Goal: Transaction & Acquisition: Purchase product/service

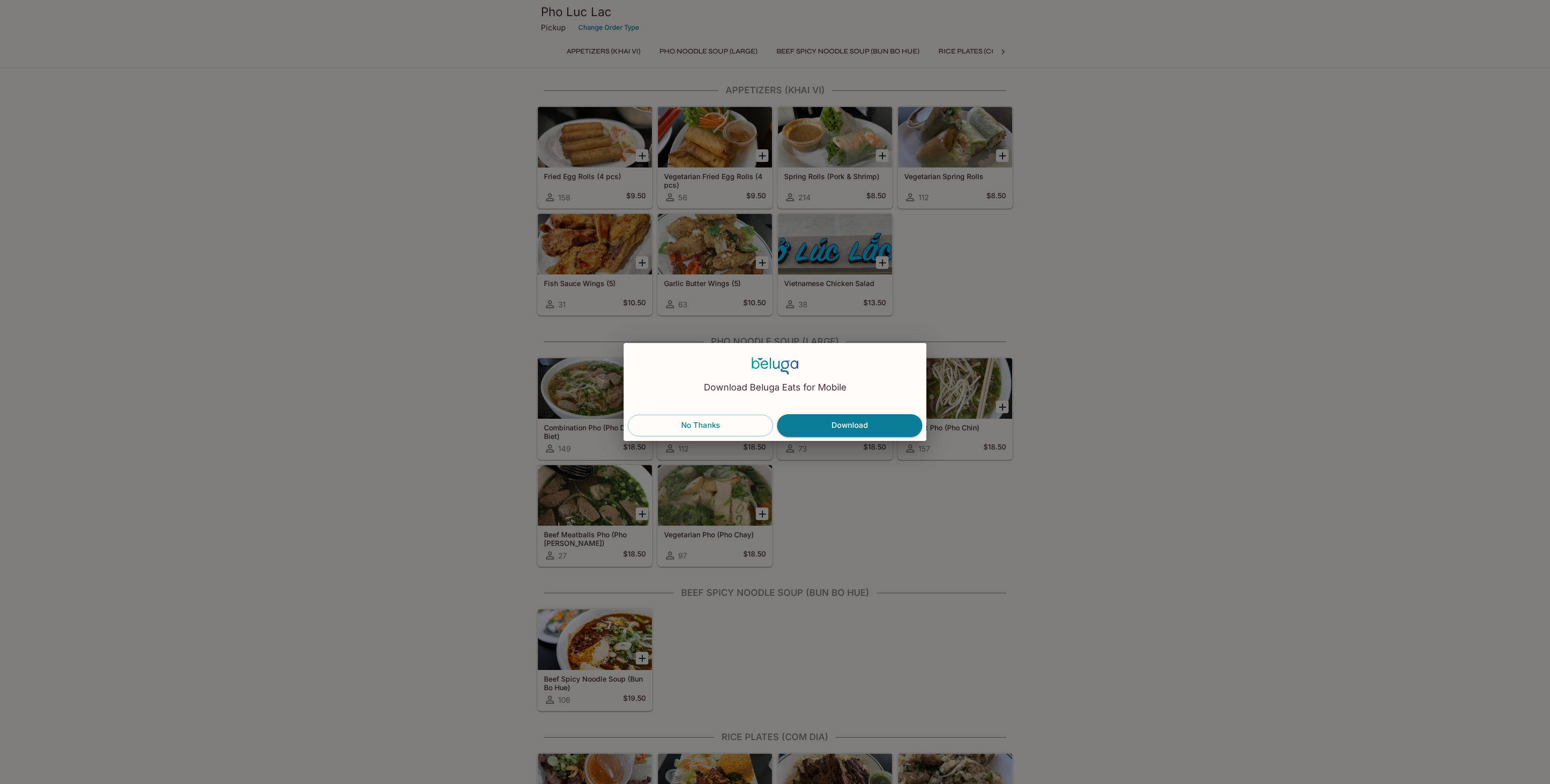
click at [682, 422] on button "No Thanks" at bounding box center [700, 425] width 146 height 21
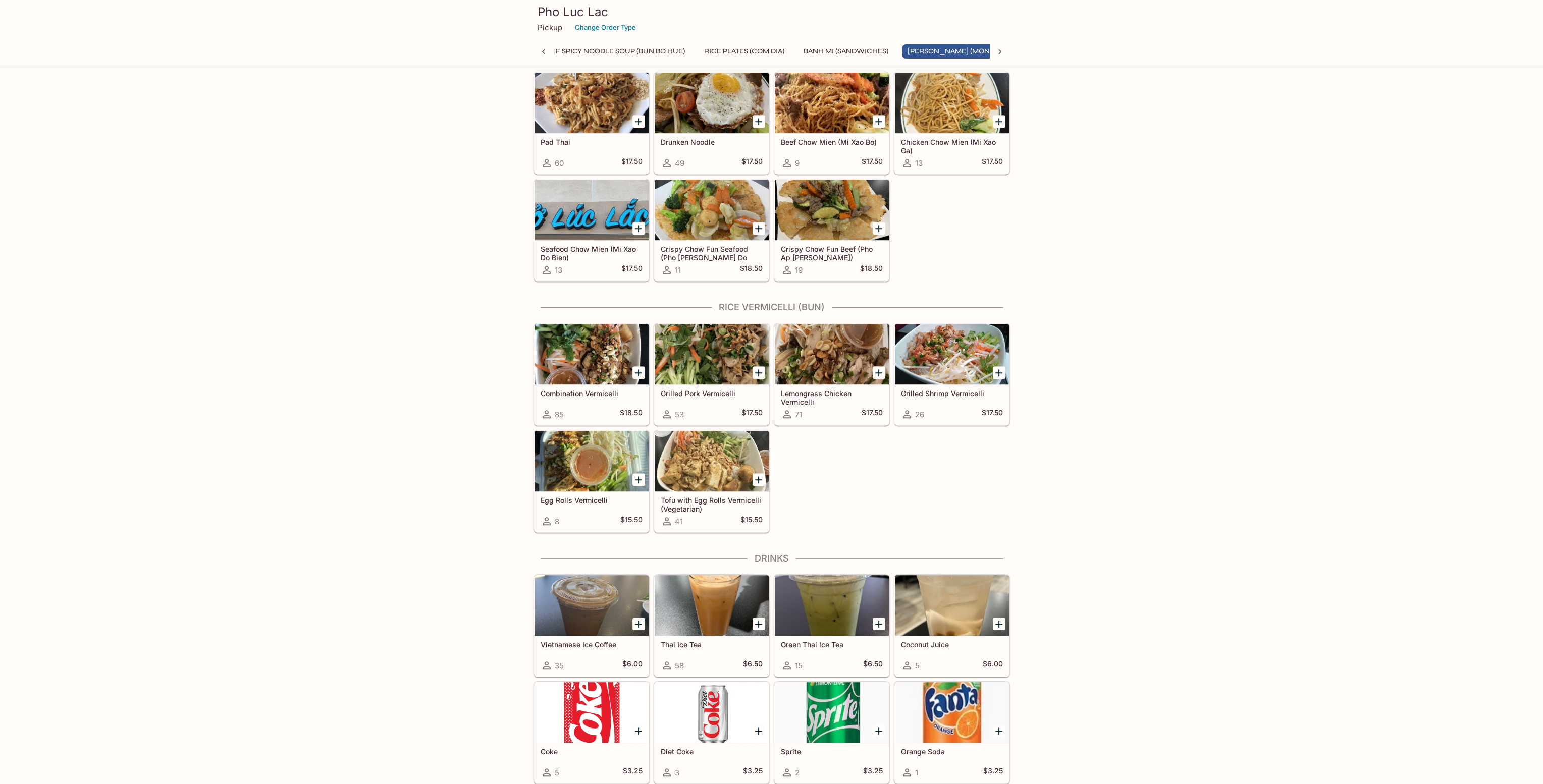
scroll to position [1174, 0]
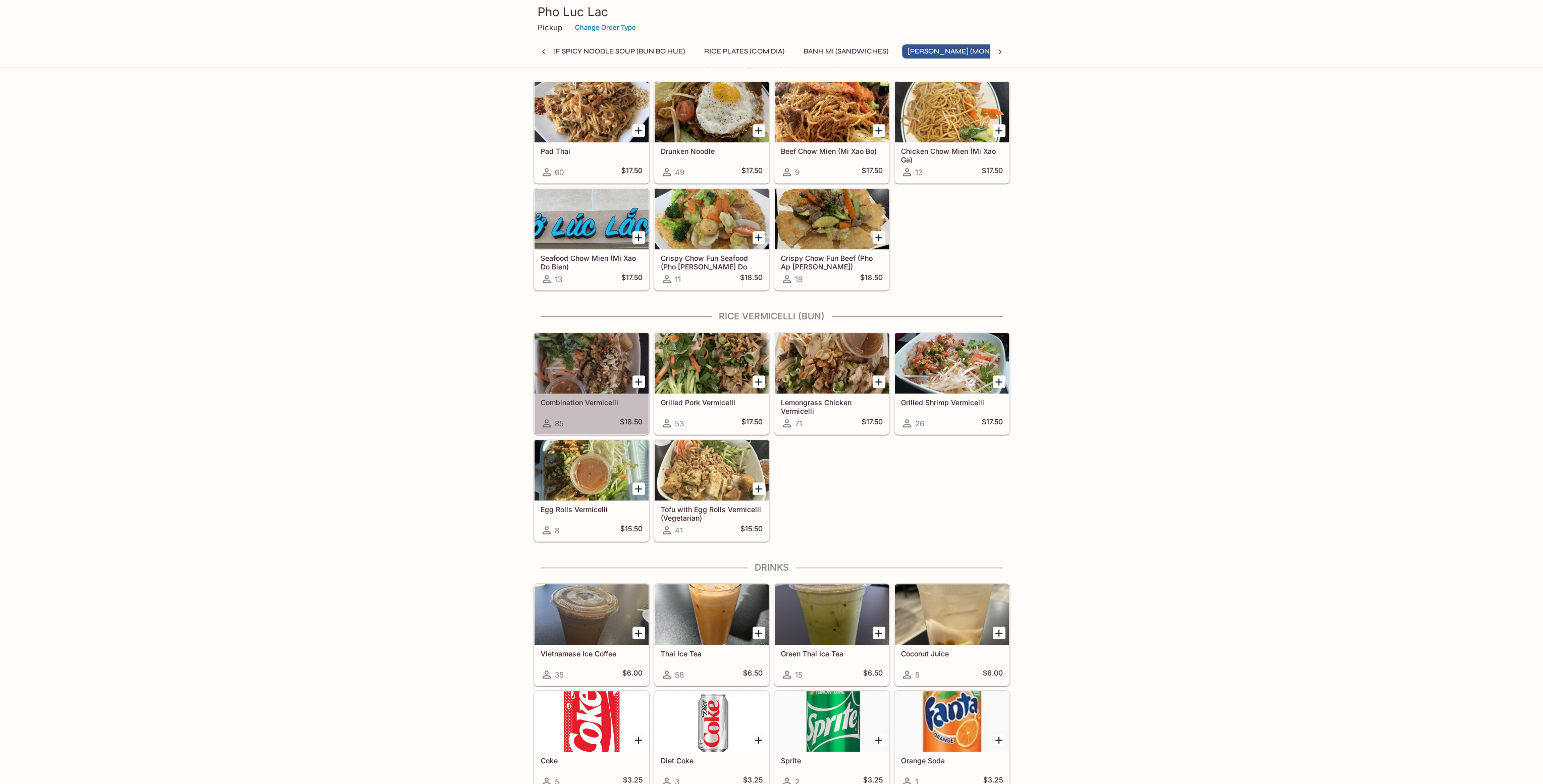
click at [589, 357] on div at bounding box center [592, 363] width 114 height 61
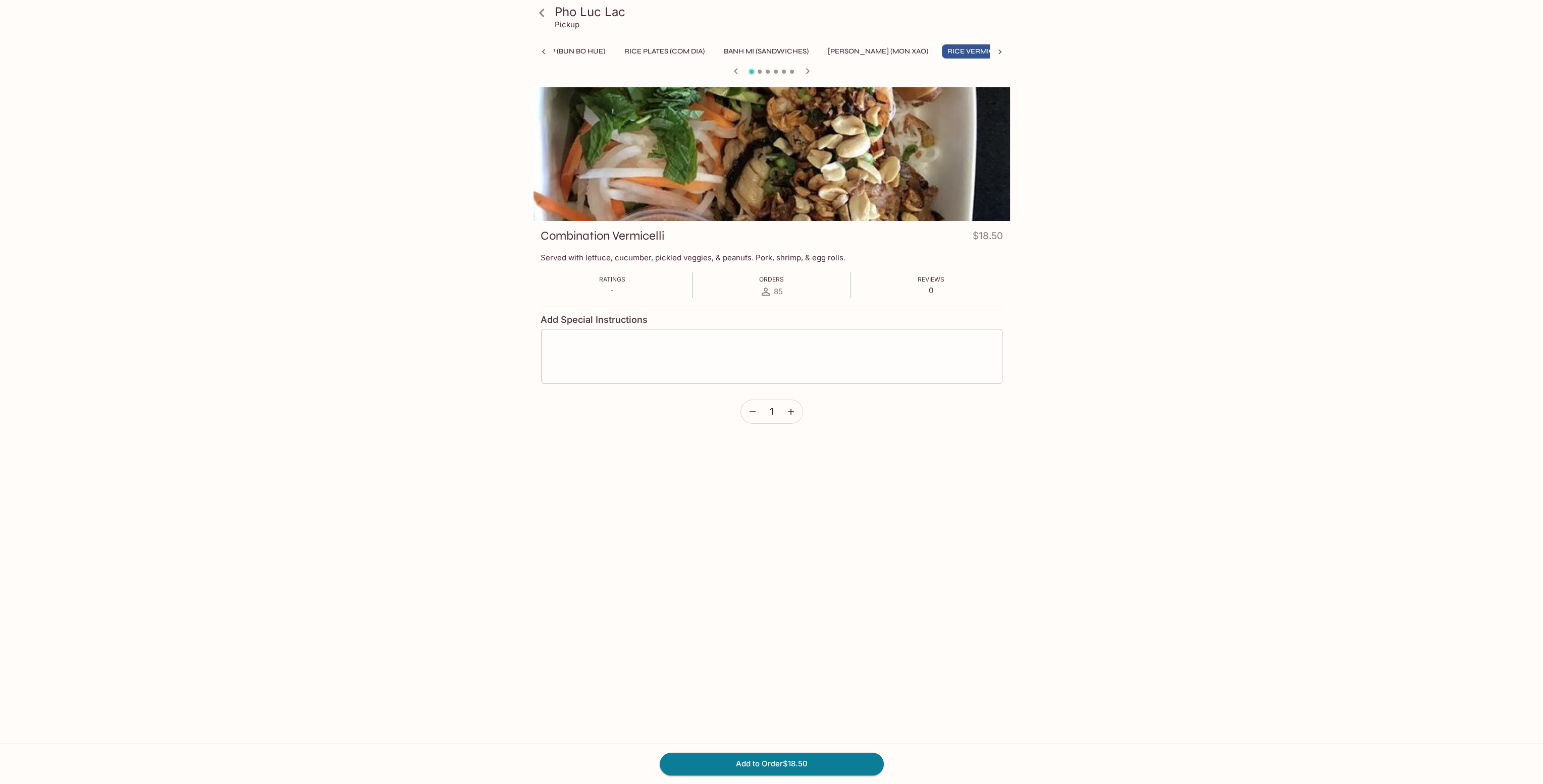
scroll to position [0, 334]
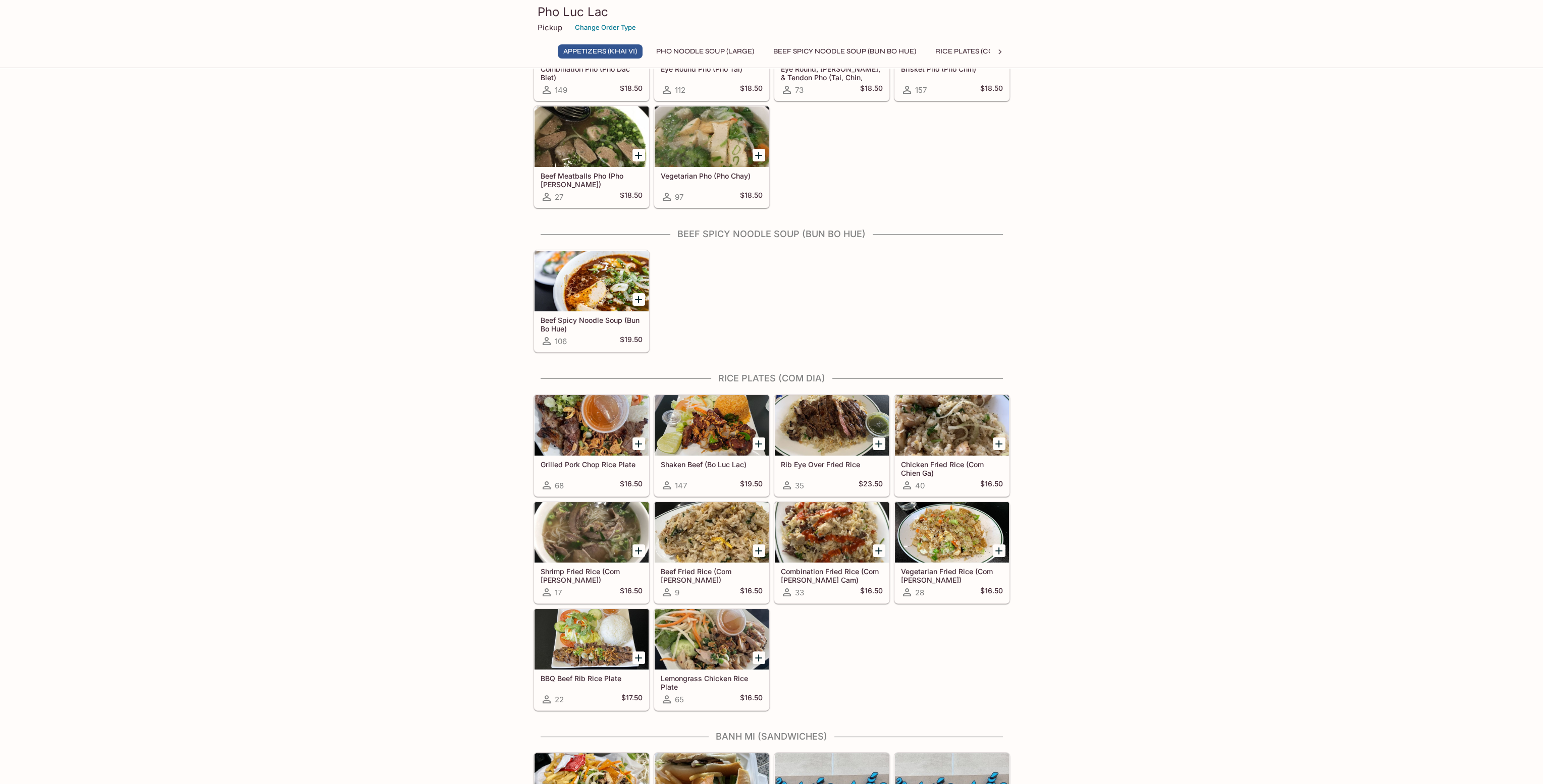
scroll to position [363, 0]
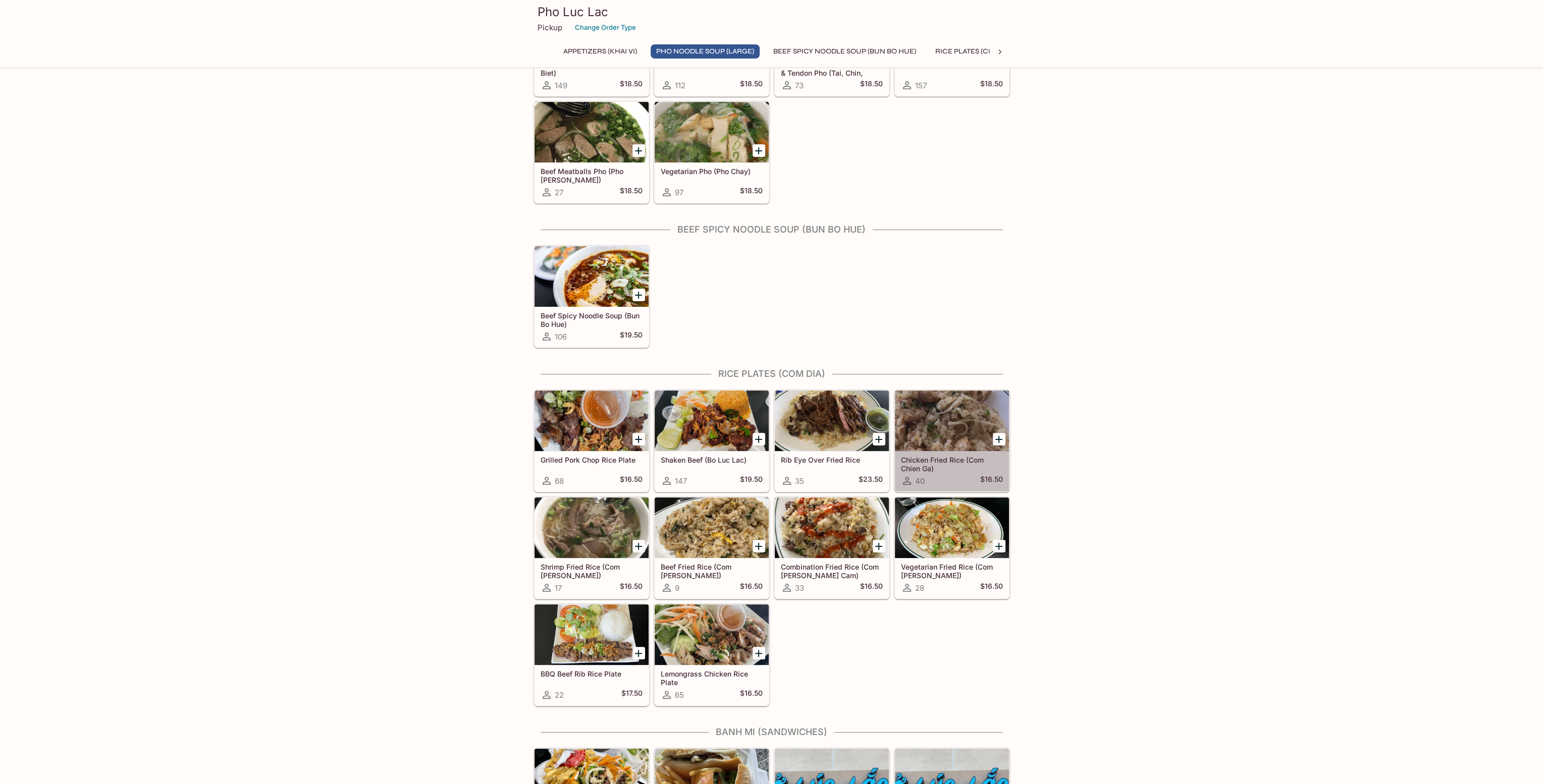
click at [953, 432] on div at bounding box center [952, 421] width 114 height 61
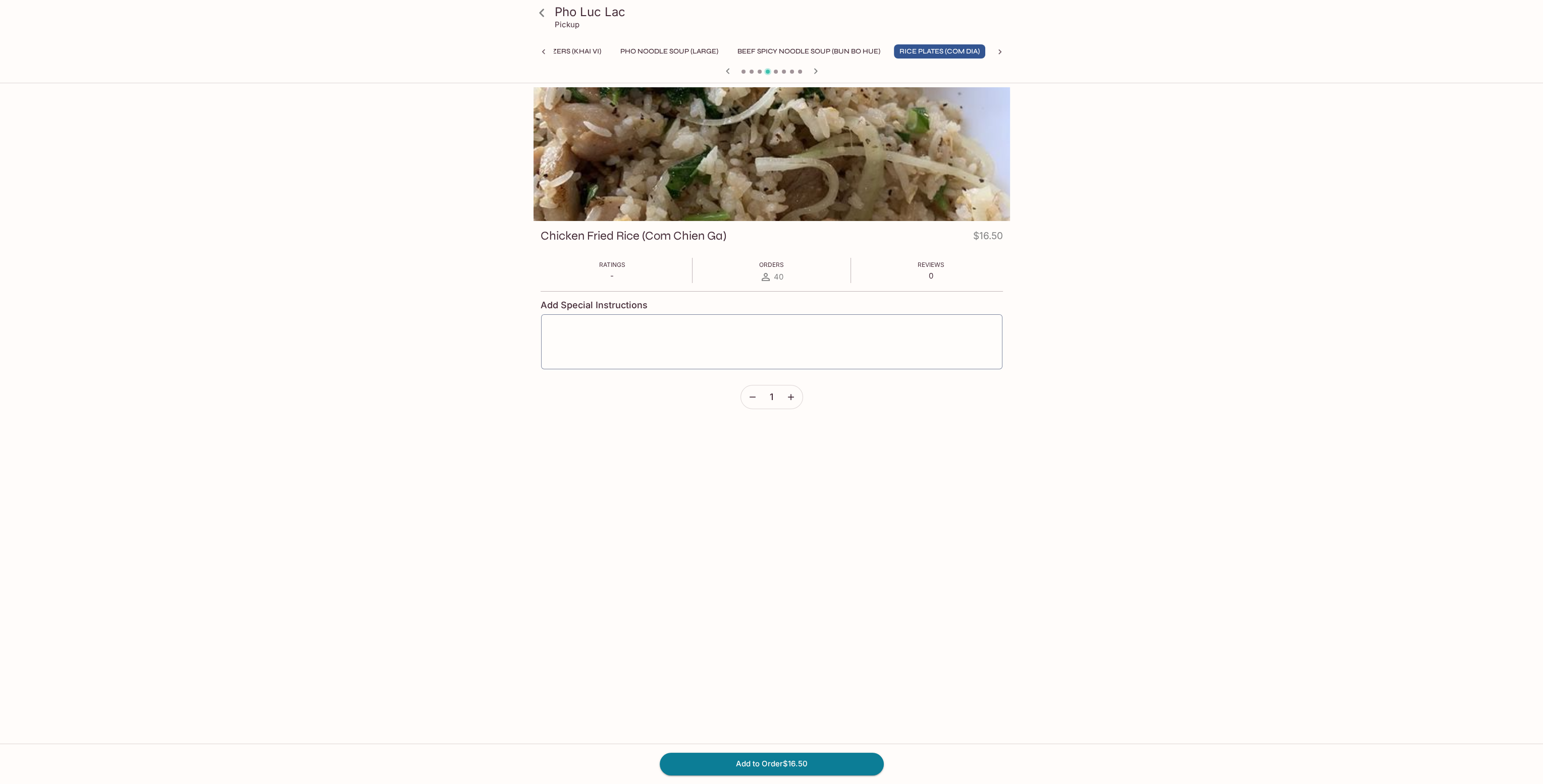
scroll to position [0, 36]
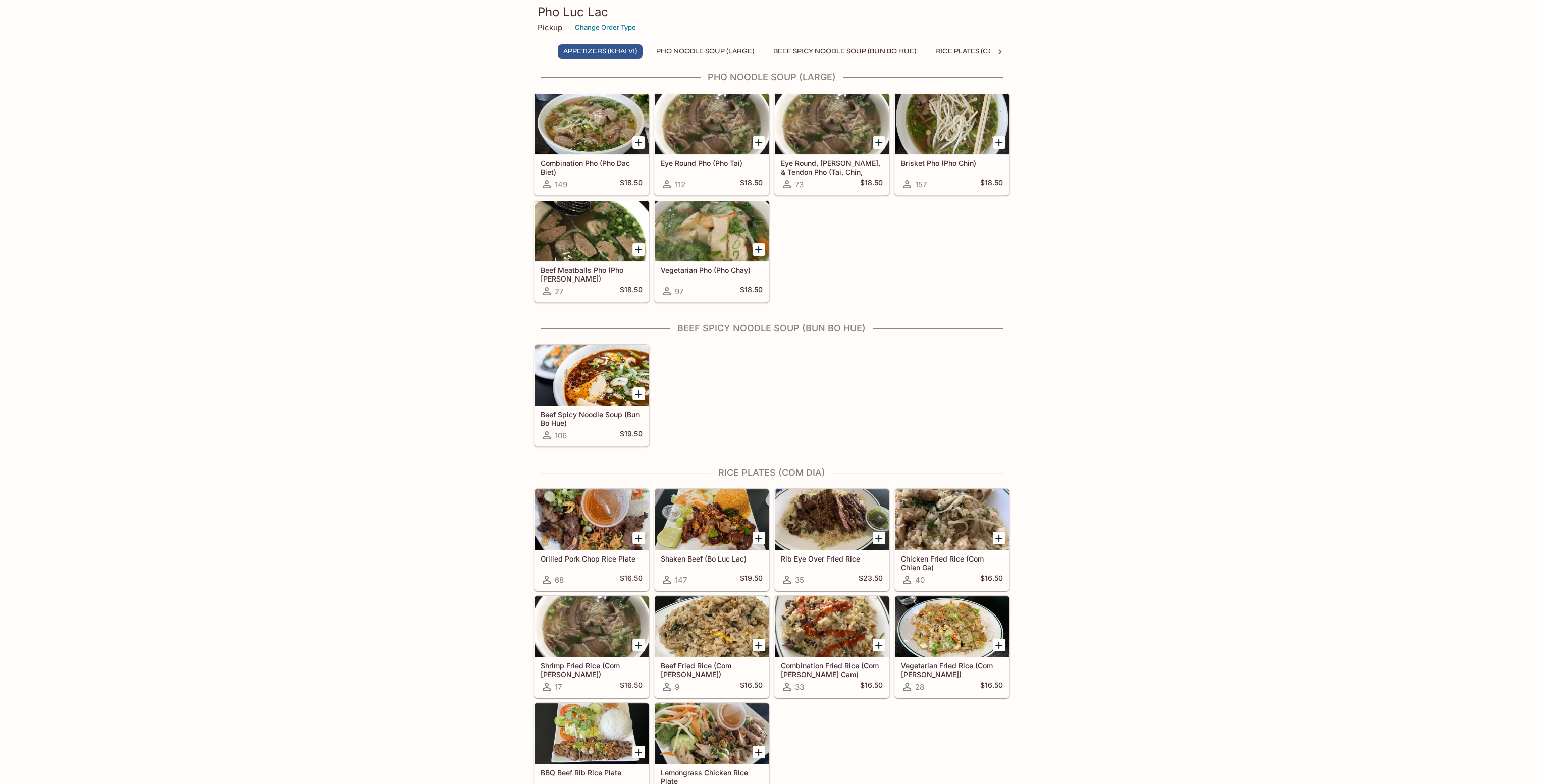
scroll to position [359, 0]
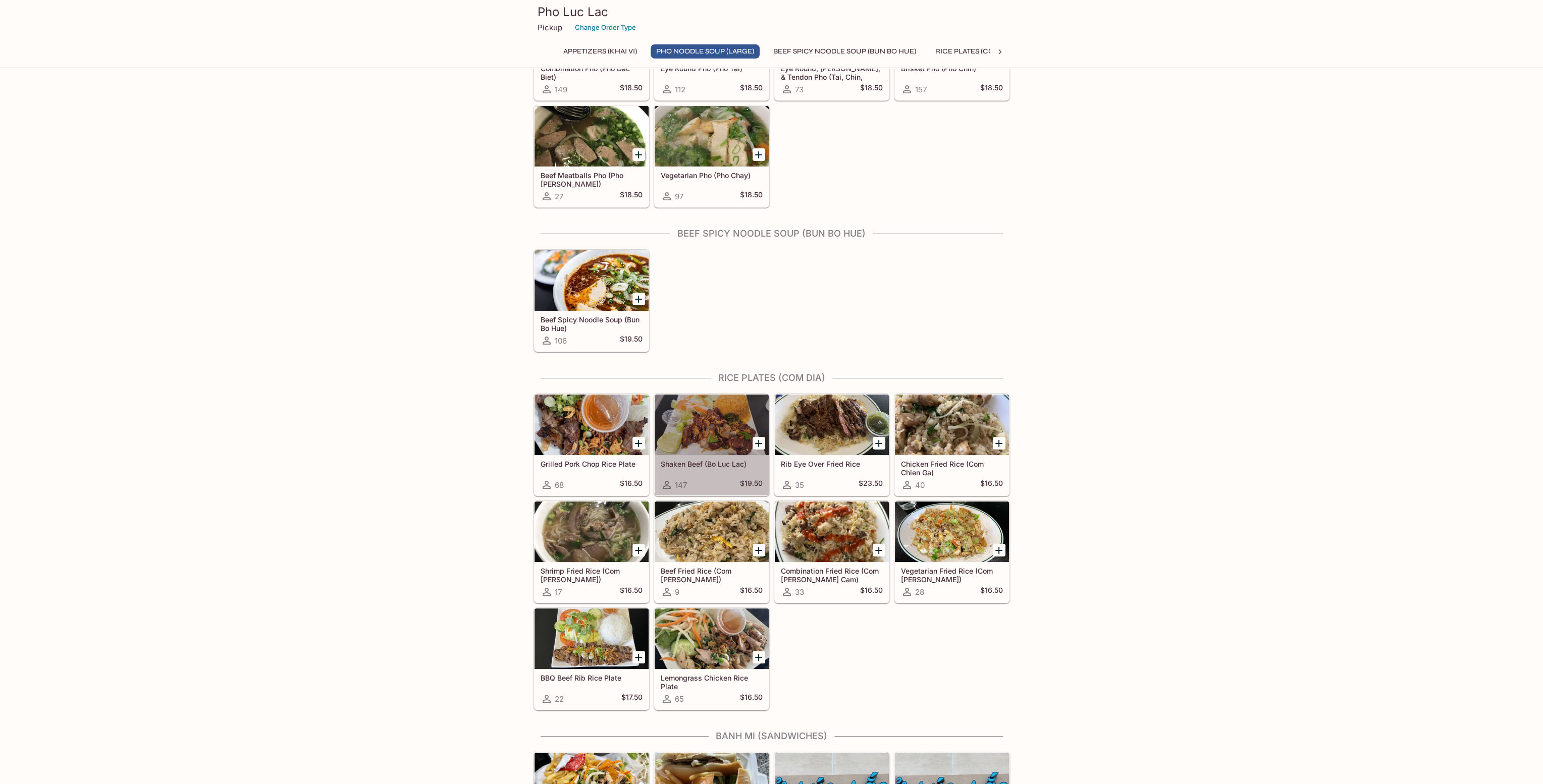
click at [699, 435] on div at bounding box center [712, 425] width 114 height 61
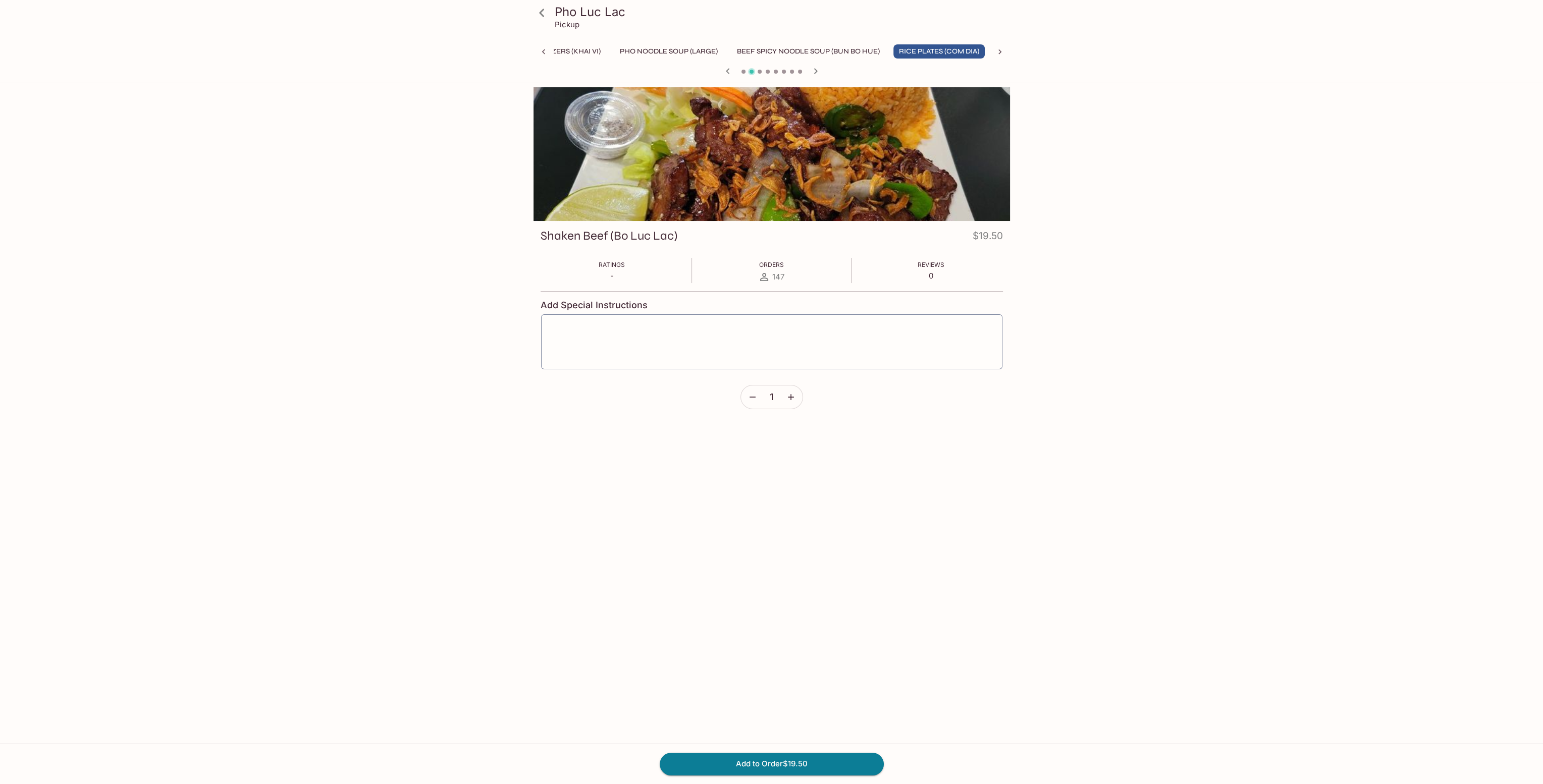
scroll to position [0, 36]
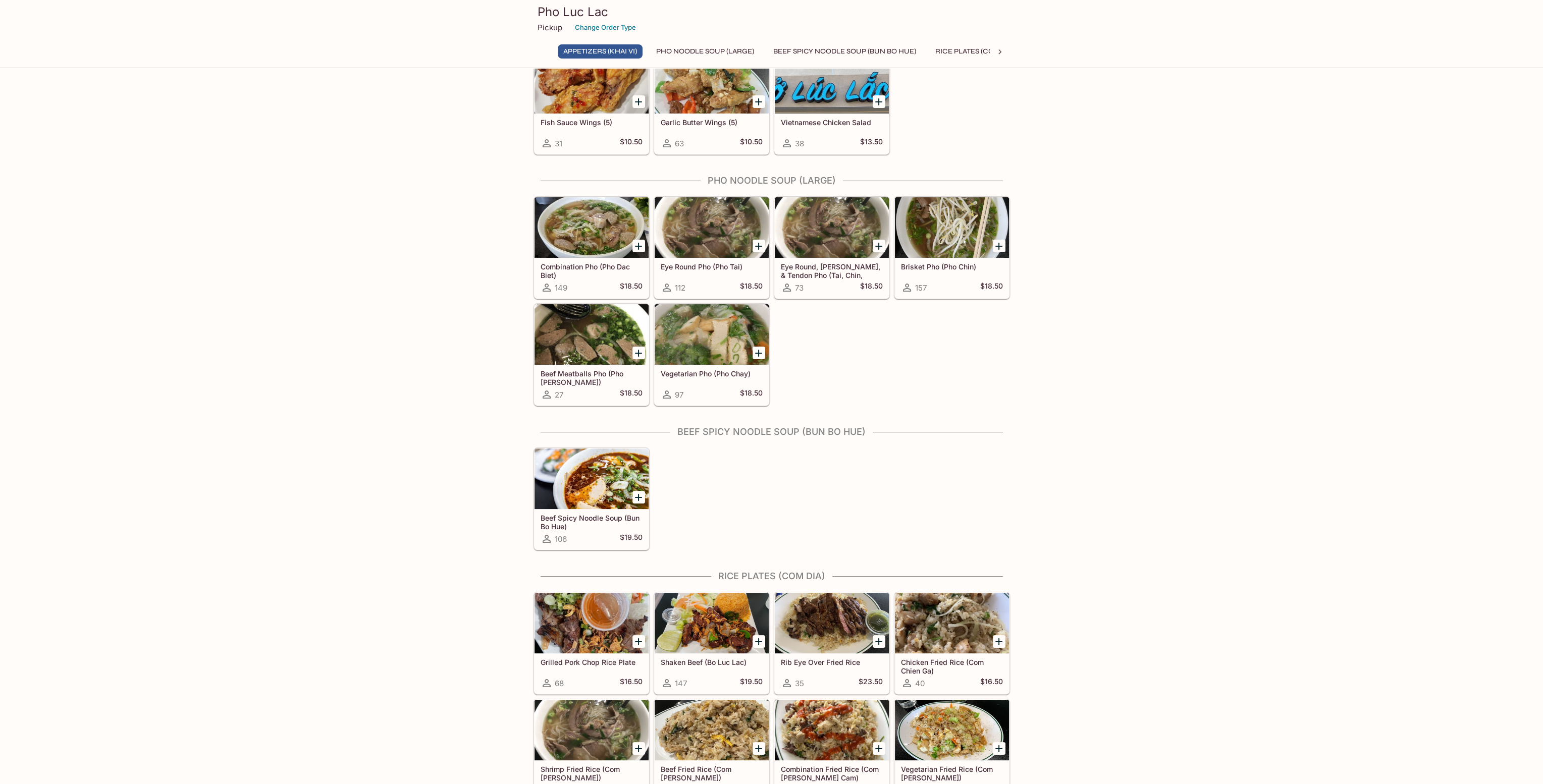
scroll to position [161, 0]
click at [600, 471] on div at bounding box center [592, 478] width 114 height 61
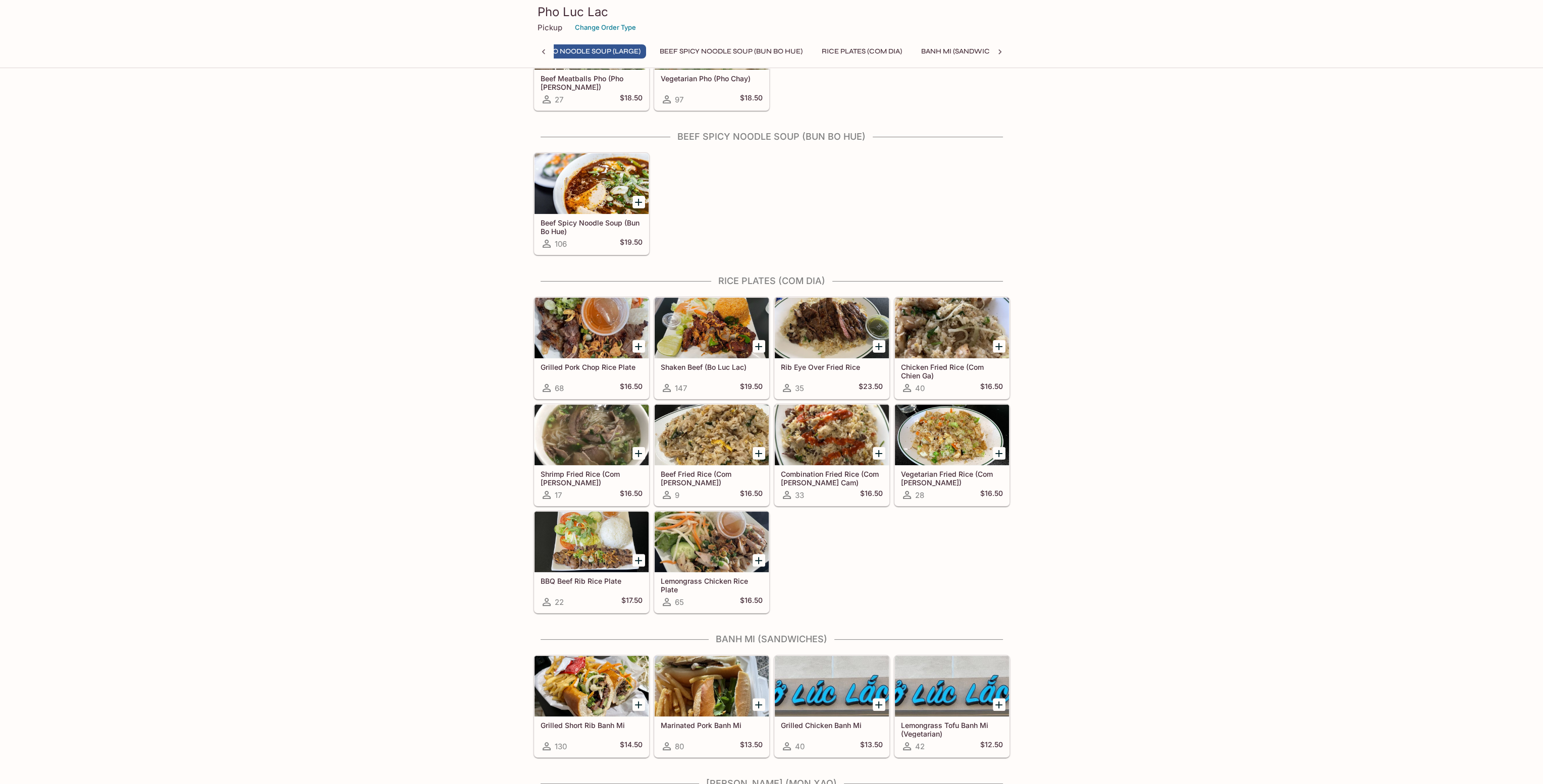
scroll to position [0, 98]
click at [981, 327] on div at bounding box center [952, 328] width 114 height 61
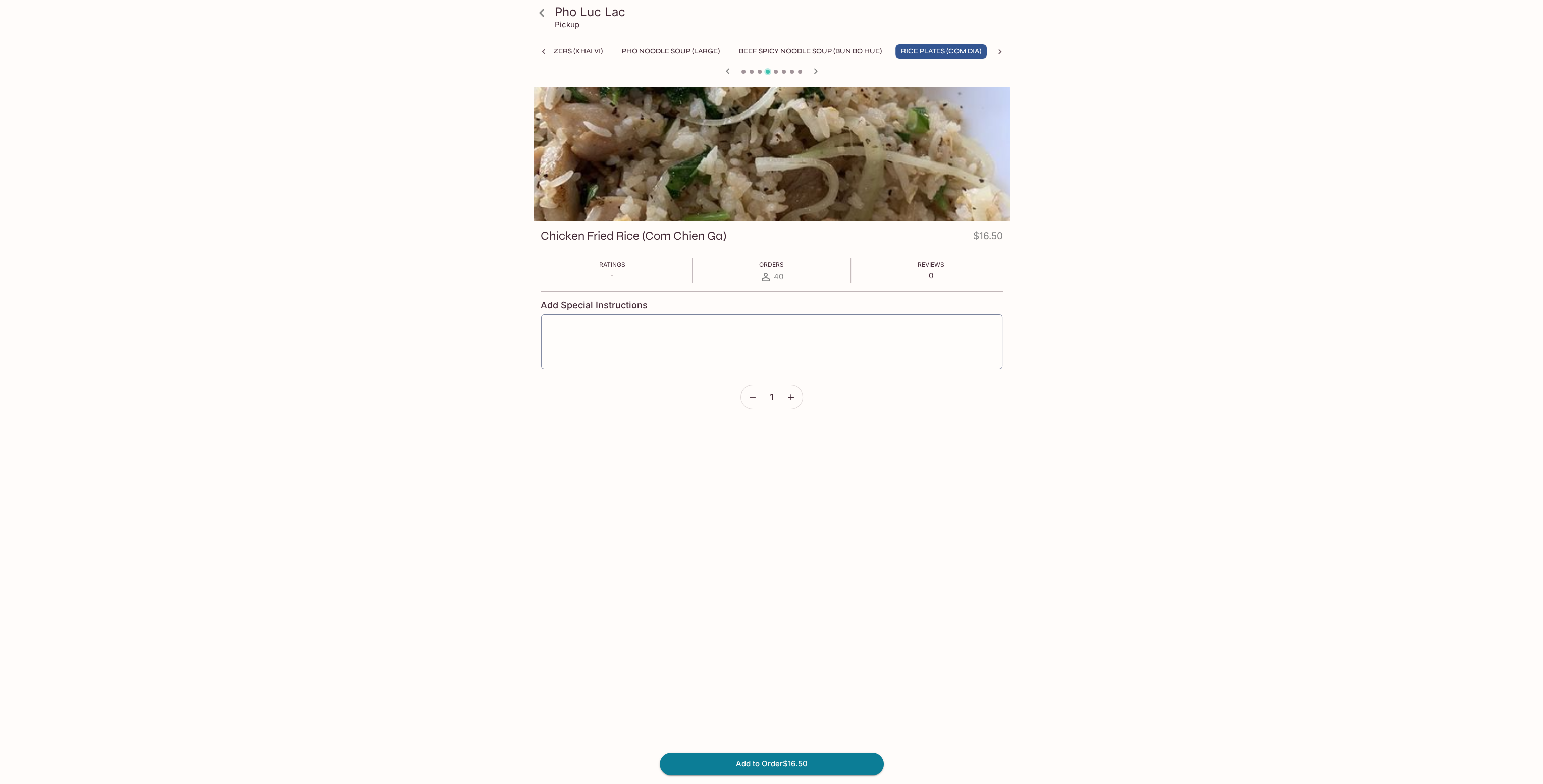
scroll to position [0, 36]
click at [652, 233] on h3 "Chicken Fried Rice (Com Chien Ga)" at bounding box center [633, 236] width 186 height 16
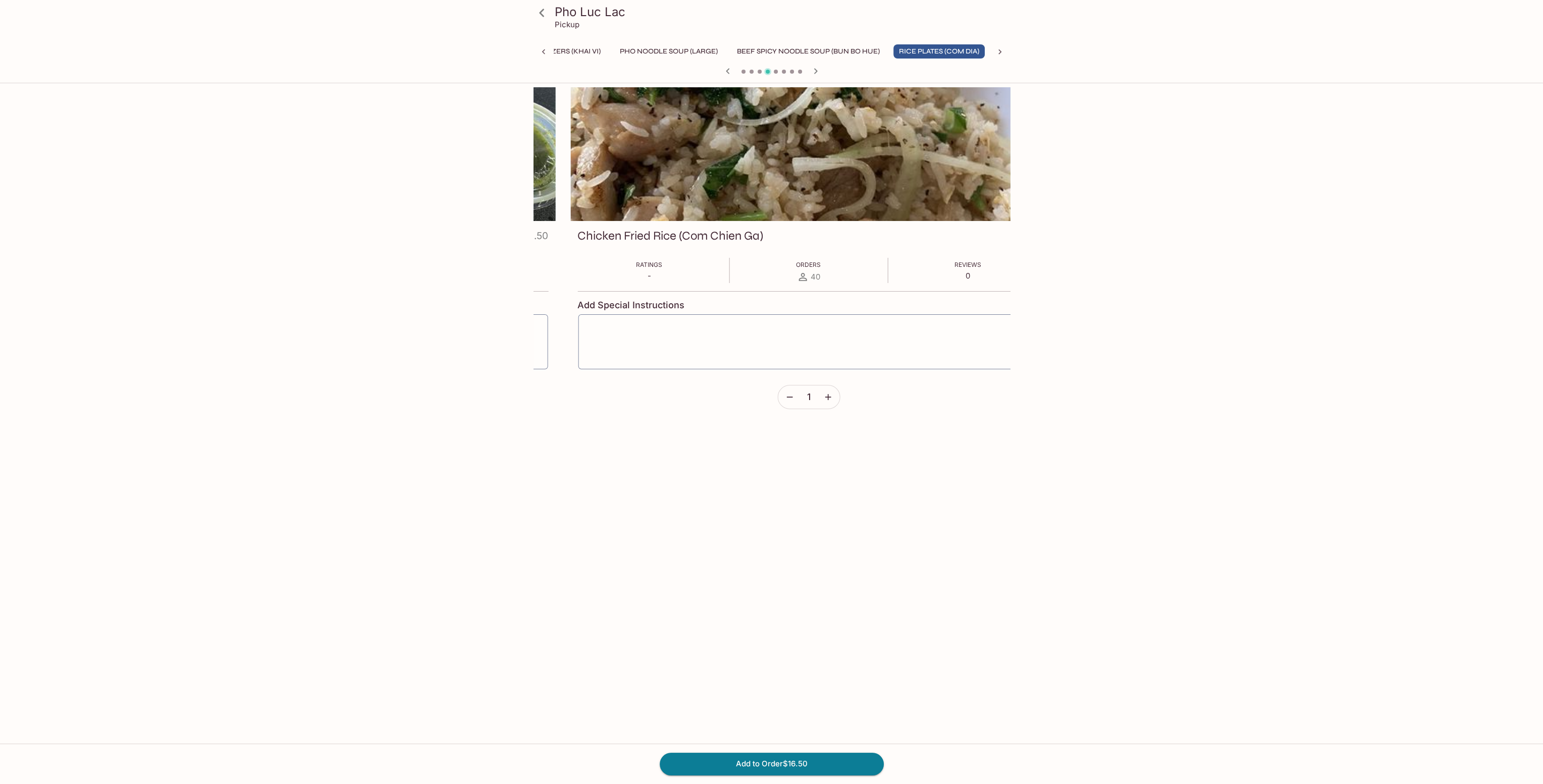
click at [706, 234] on h3 "Chicken Fried Rice (Com Chien Ga)" at bounding box center [670, 236] width 186 height 16
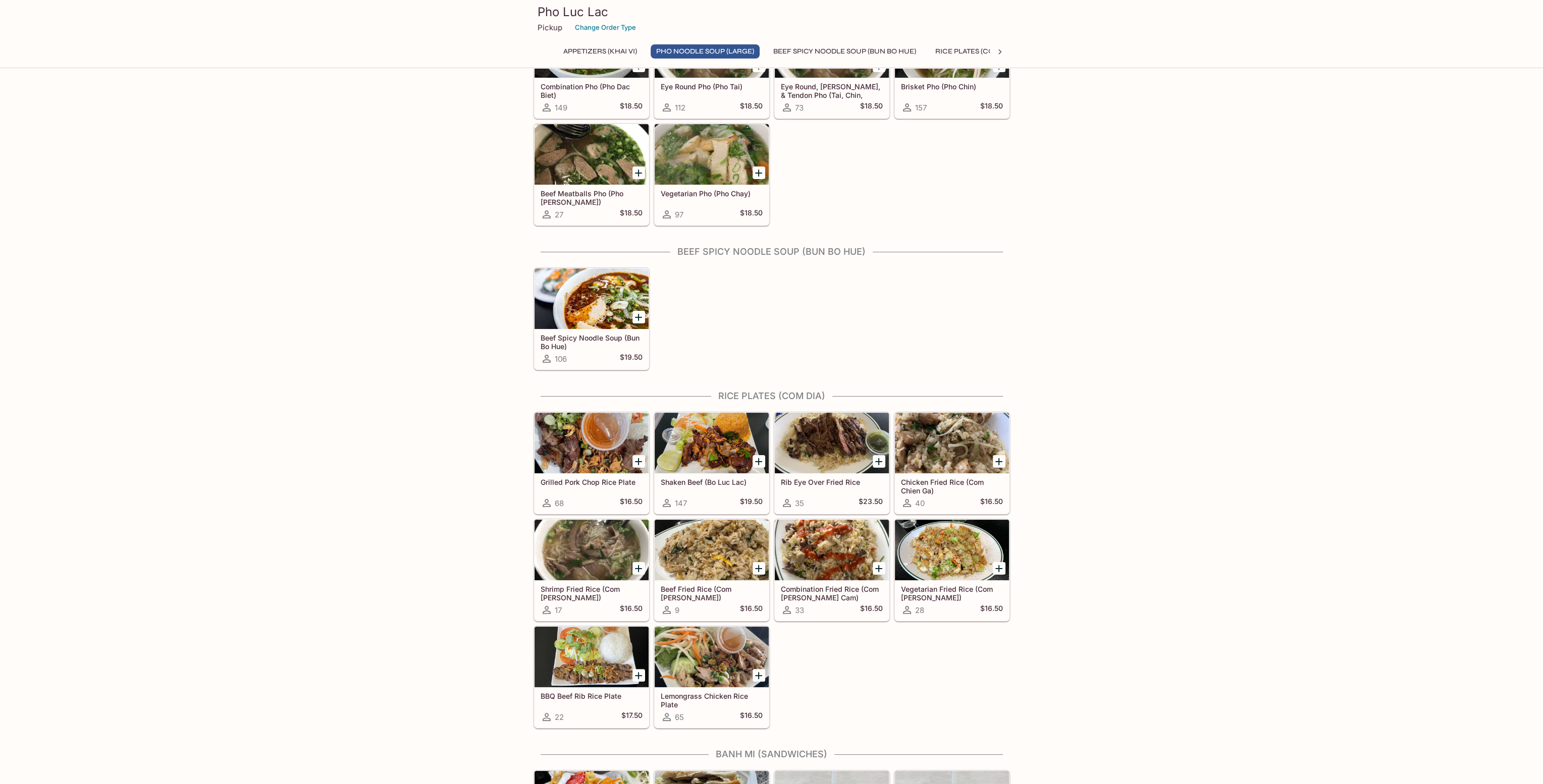
scroll to position [355, 0]
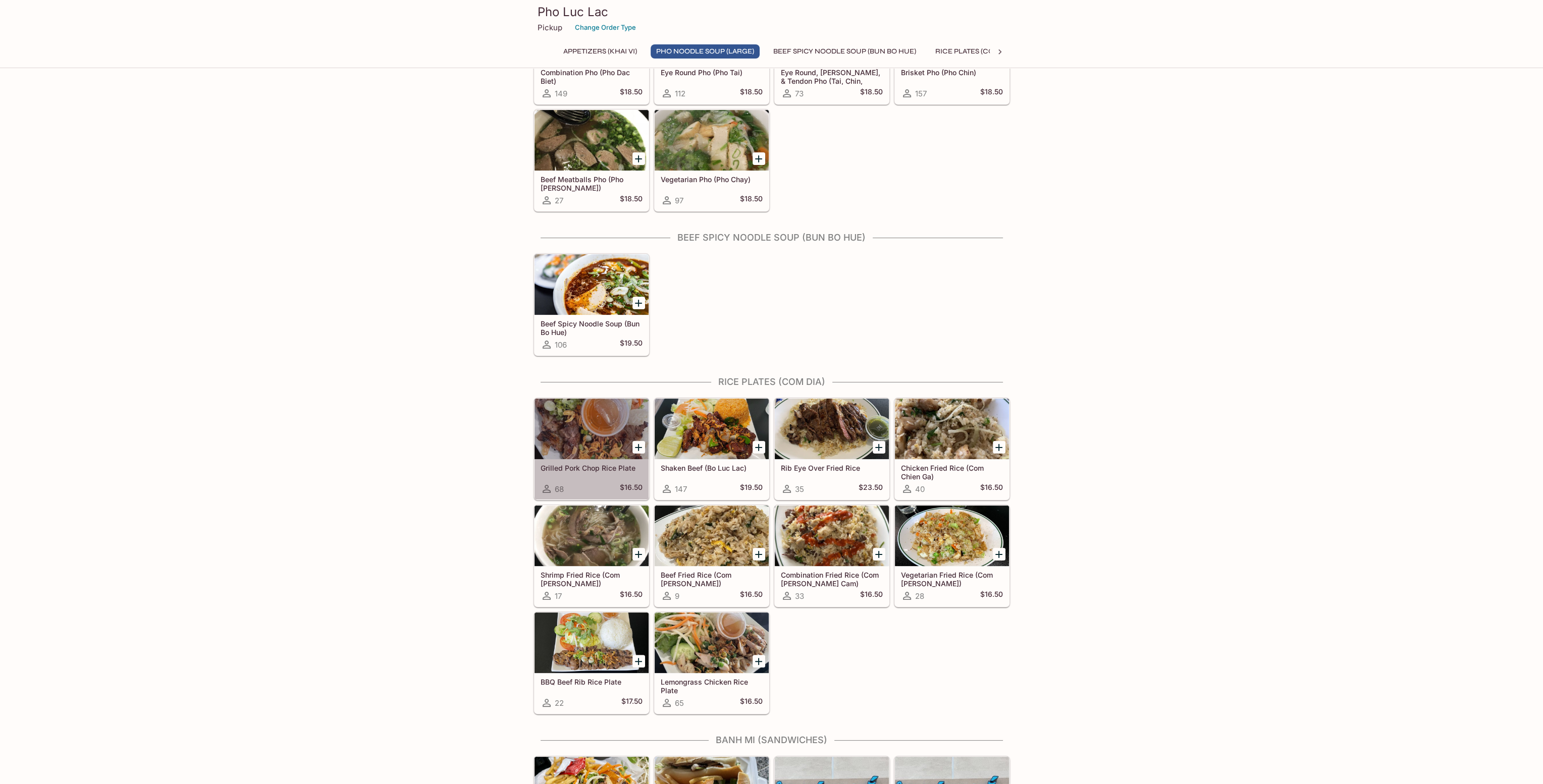
click at [552, 430] on div at bounding box center [592, 428] width 114 height 61
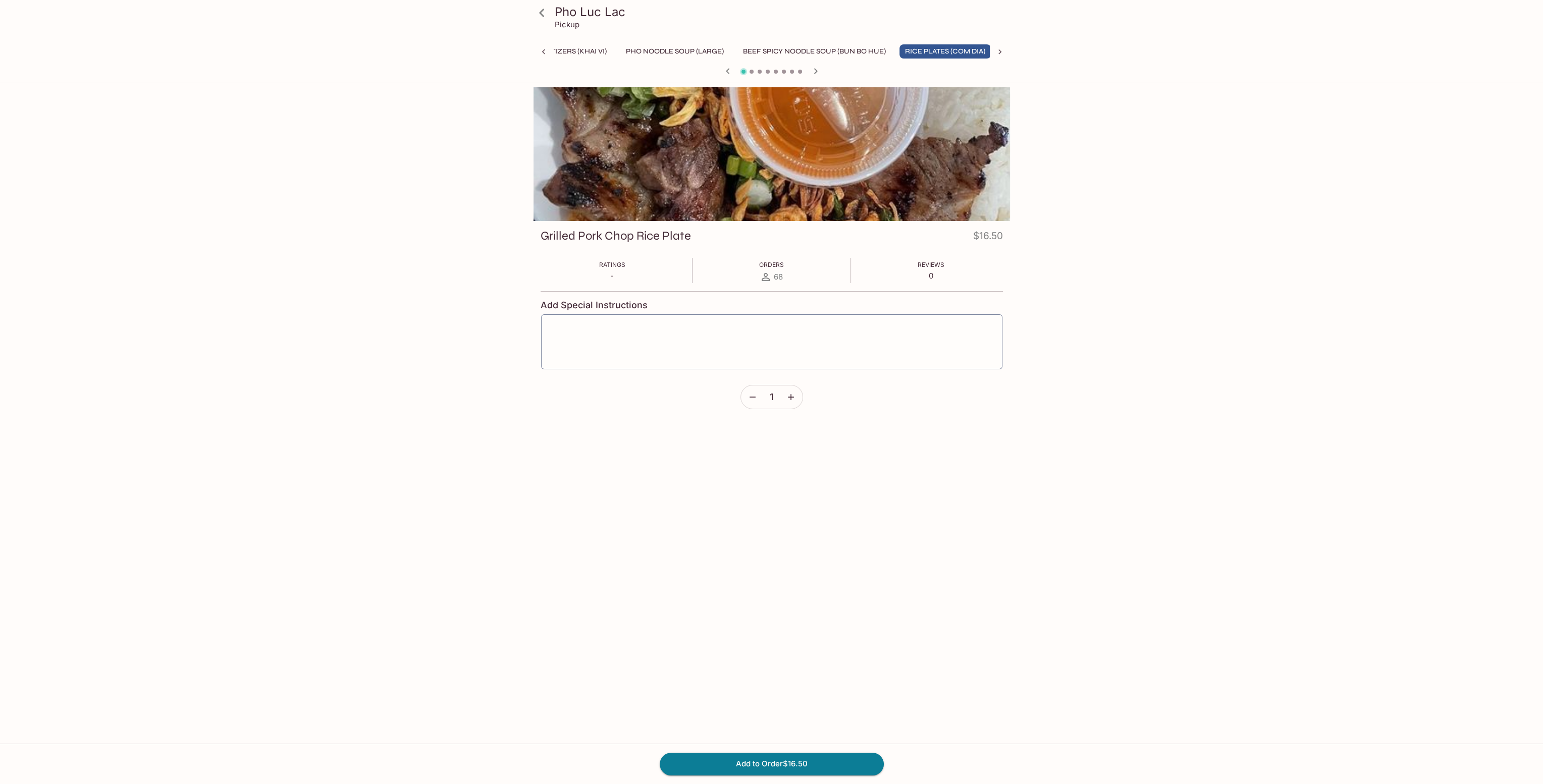
scroll to position [0, 36]
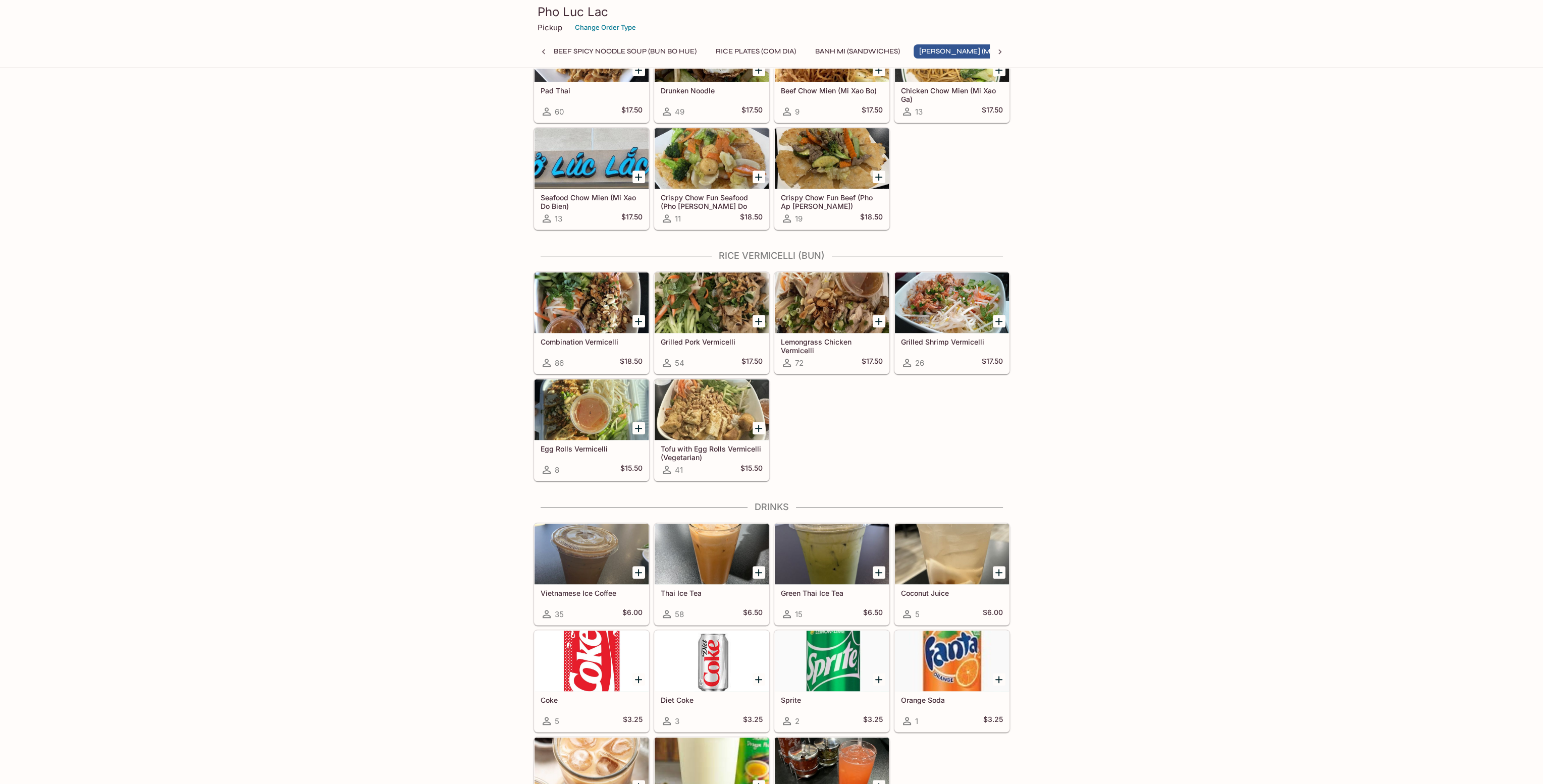
scroll to position [0, 231]
click at [705, 304] on div at bounding box center [712, 303] width 114 height 61
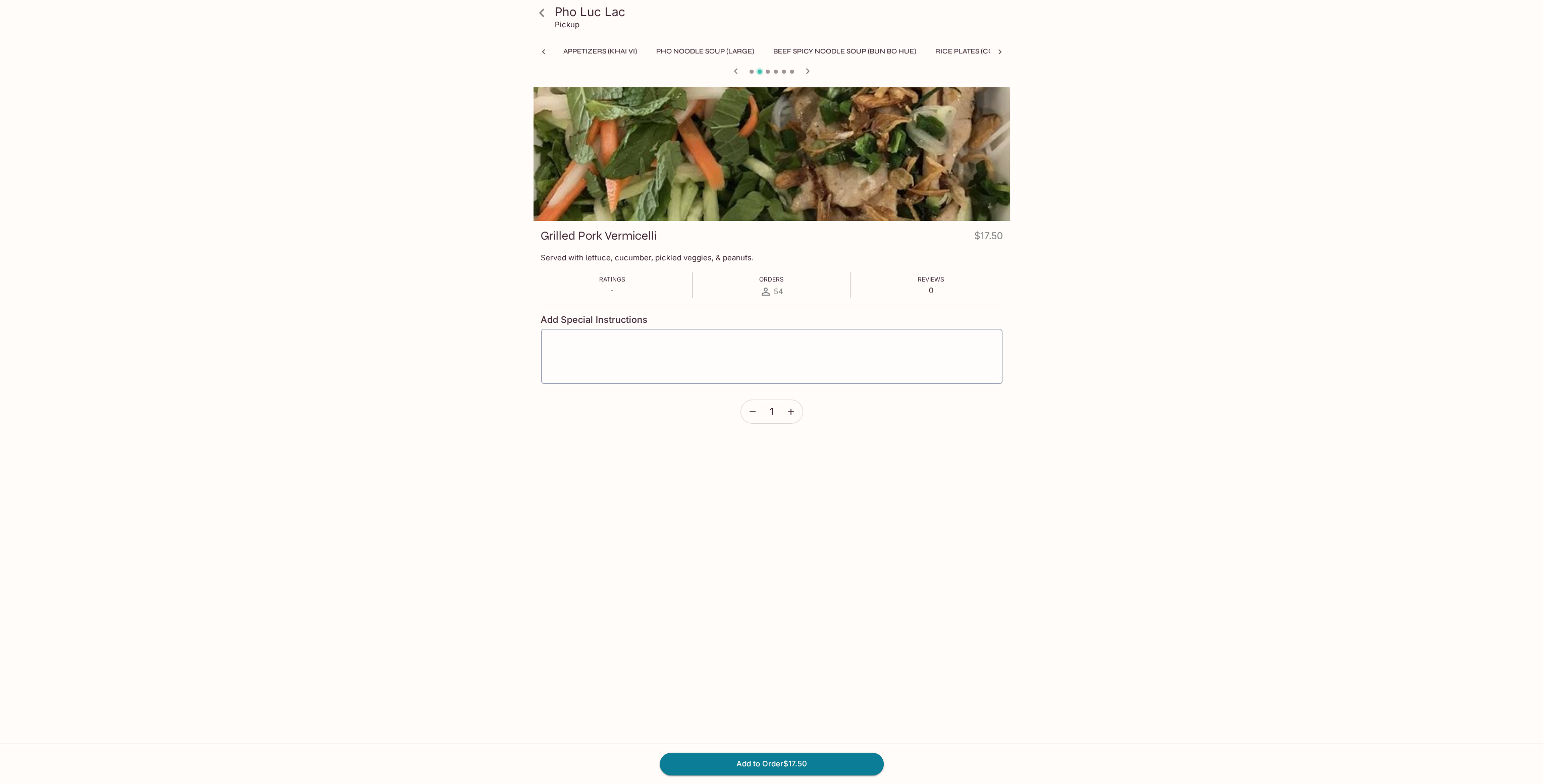
scroll to position [0, 334]
